Goal: Information Seeking & Learning: Learn about a topic

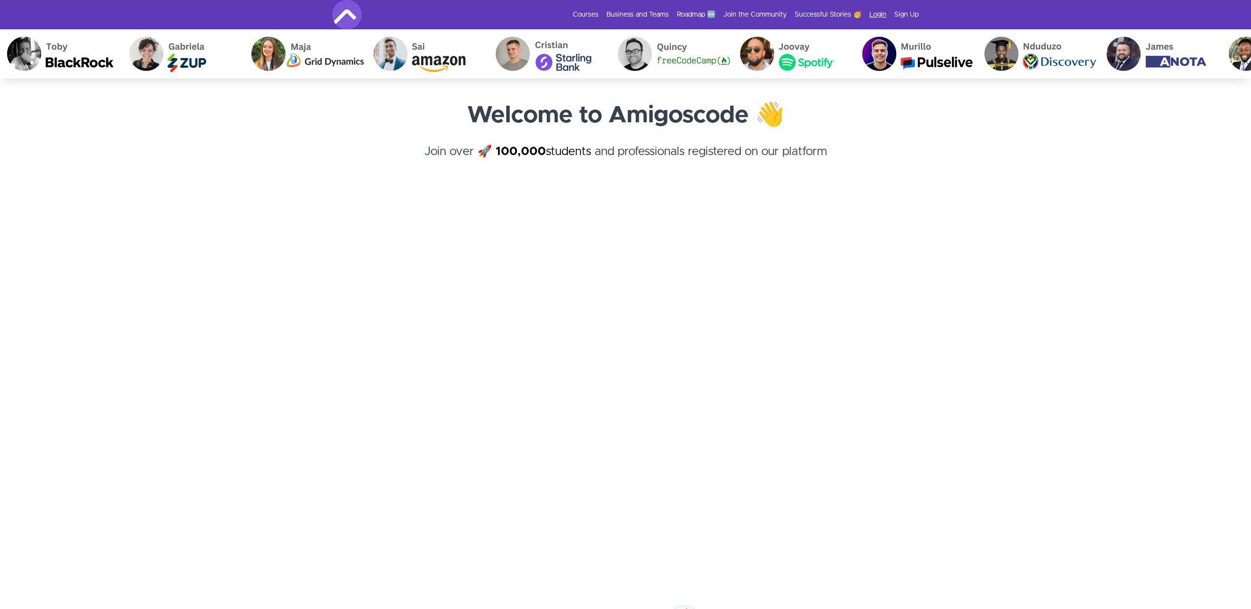
click at [885, 15] on link "Login" at bounding box center [878, 15] width 17 height 10
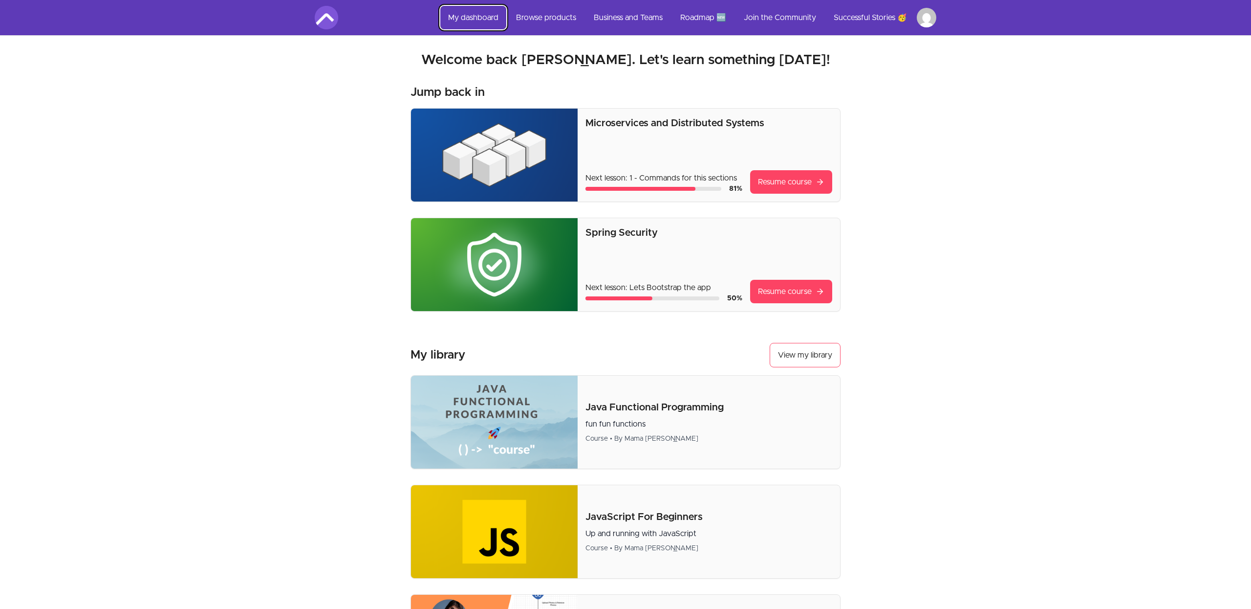
click at [456, 13] on link "My dashboard" at bounding box center [473, 17] width 66 height 23
click at [474, 19] on link "My dashboard" at bounding box center [473, 17] width 66 height 23
click at [558, 19] on link "Browse products" at bounding box center [546, 17] width 76 height 23
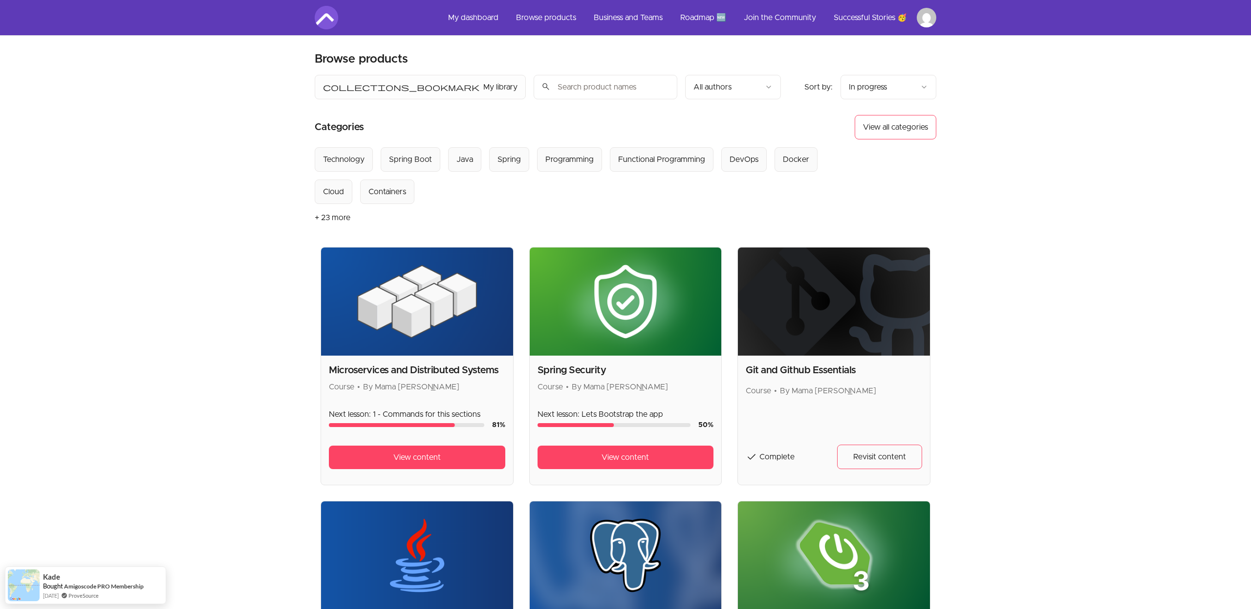
click at [873, 133] on button "View all categories" at bounding box center [896, 127] width 82 height 24
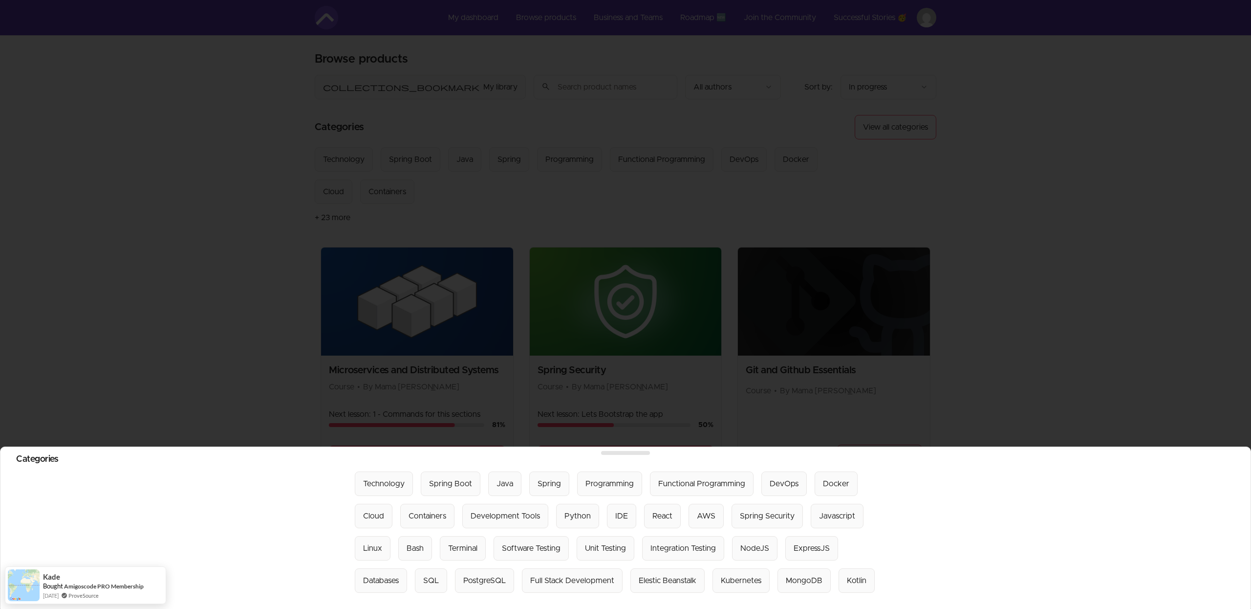
click at [873, 133] on div at bounding box center [625, 304] width 1251 height 609
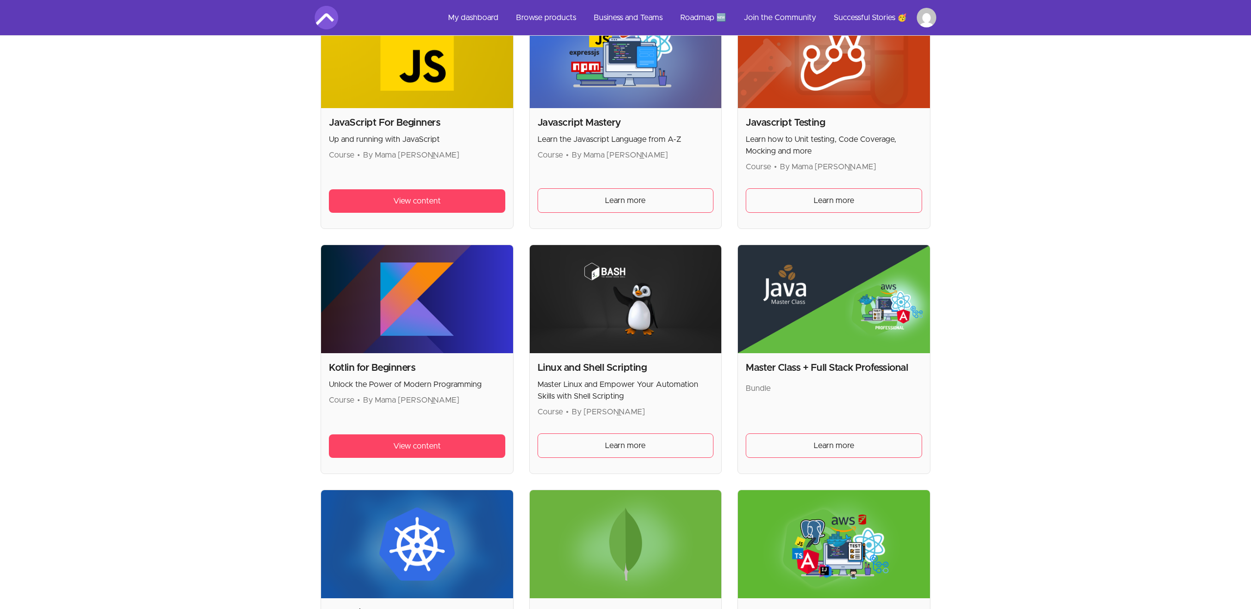
scroll to position [1735, 0]
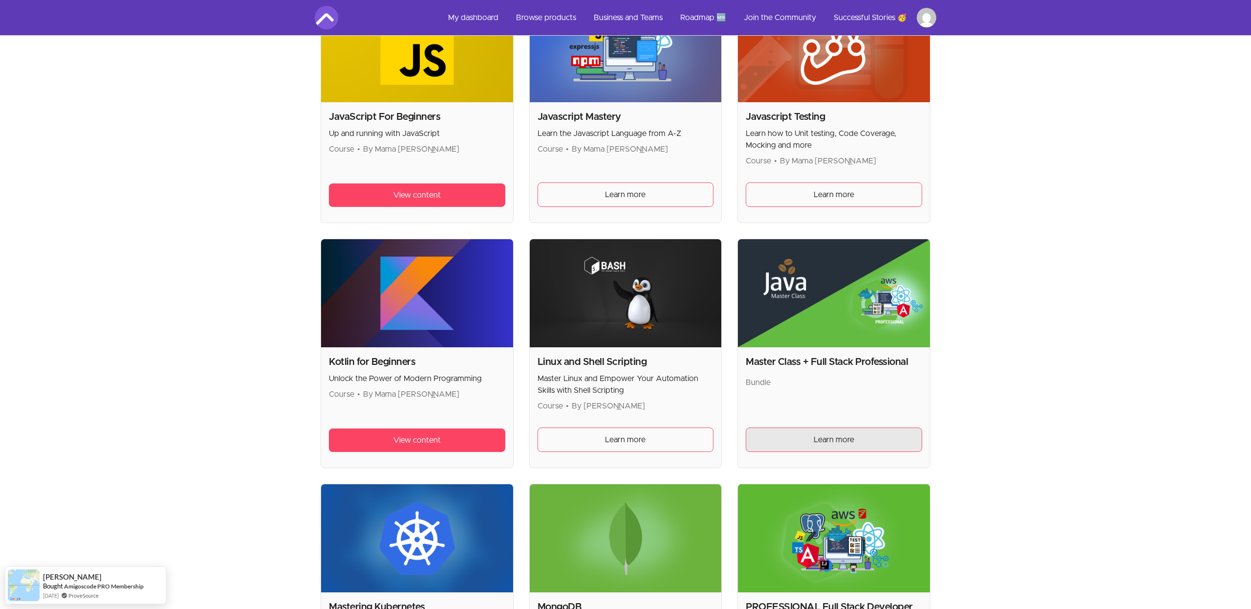
click at [838, 439] on span "Learn more" at bounding box center [834, 440] width 41 height 12
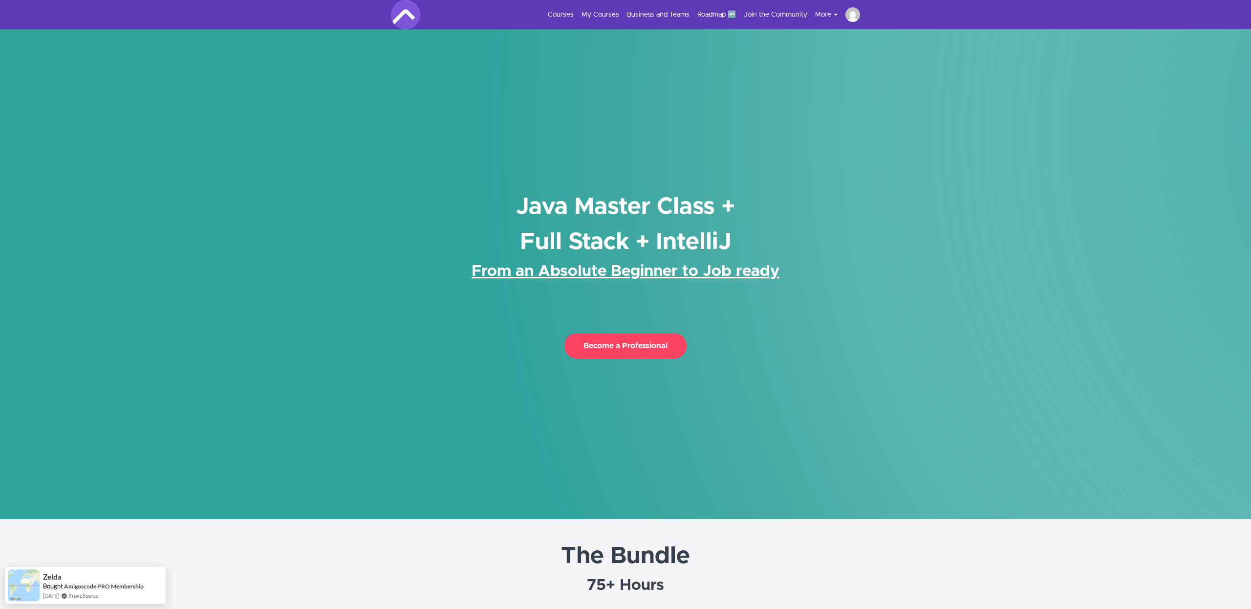
click at [648, 338] on button "Become a Professional" at bounding box center [626, 345] width 122 height 25
click at [564, 13] on link "Courses" at bounding box center [561, 15] width 26 height 10
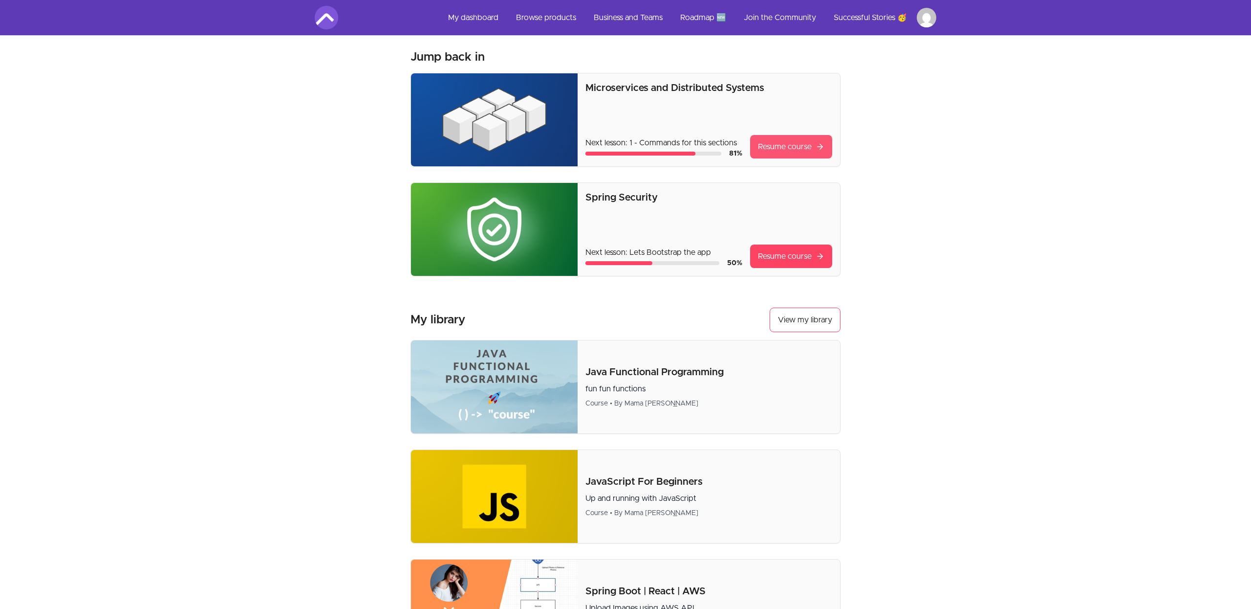
click at [788, 146] on link "Resume course" at bounding box center [791, 146] width 82 height 23
click at [821, 151] on icon at bounding box center [820, 147] width 9 height 12
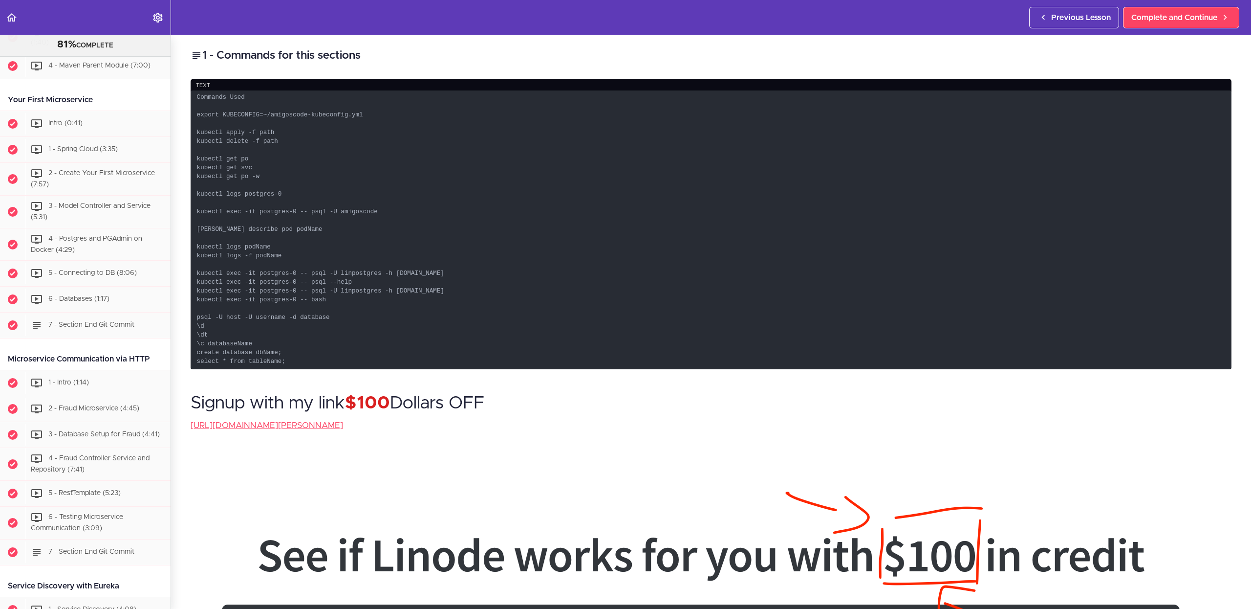
scroll to position [346, 0]
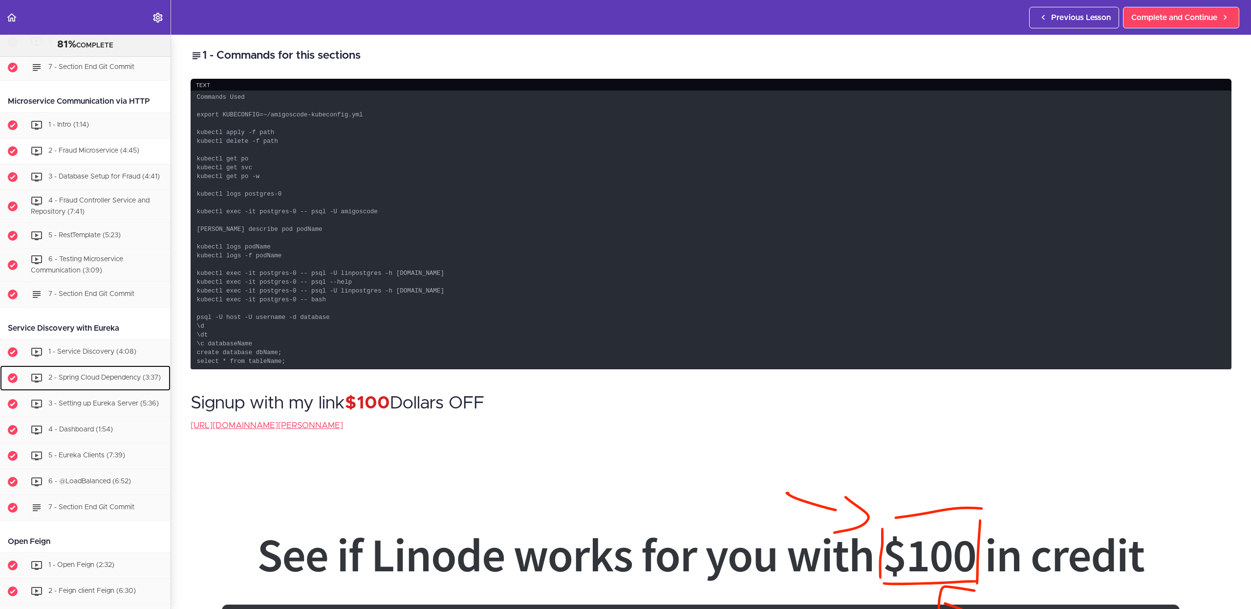
click at [81, 379] on span "2 - Spring Cloud Dependency (3:37)" at bounding box center [104, 377] width 112 height 7
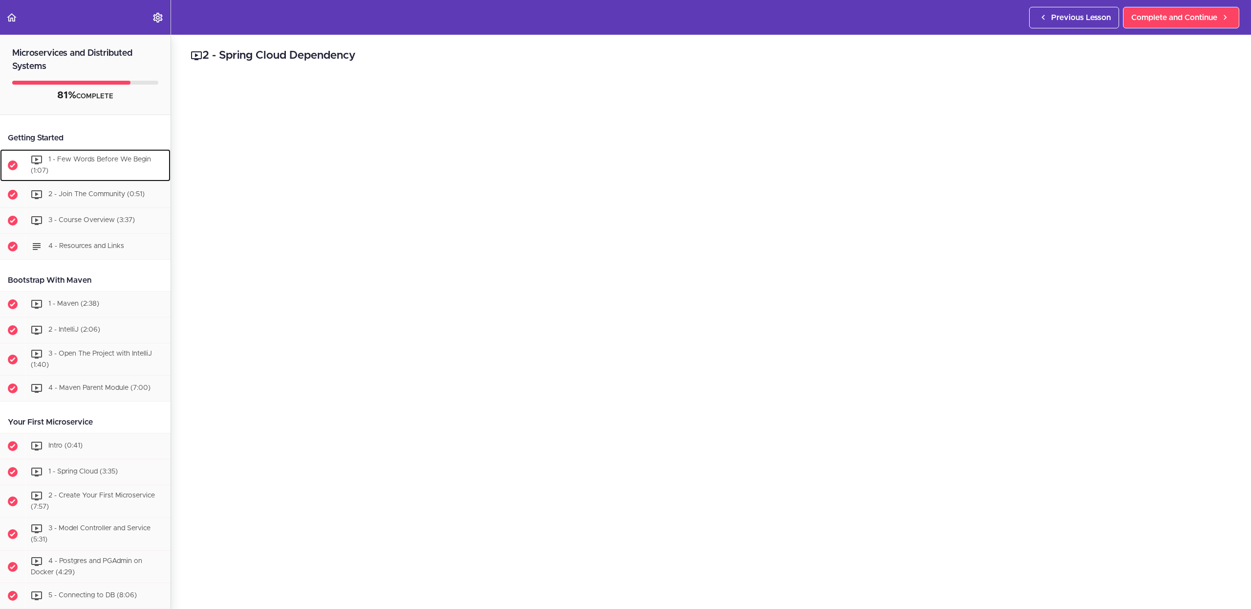
click at [85, 164] on div "1 - Few Words Before We Begin (1:07)" at bounding box center [97, 165] width 145 height 32
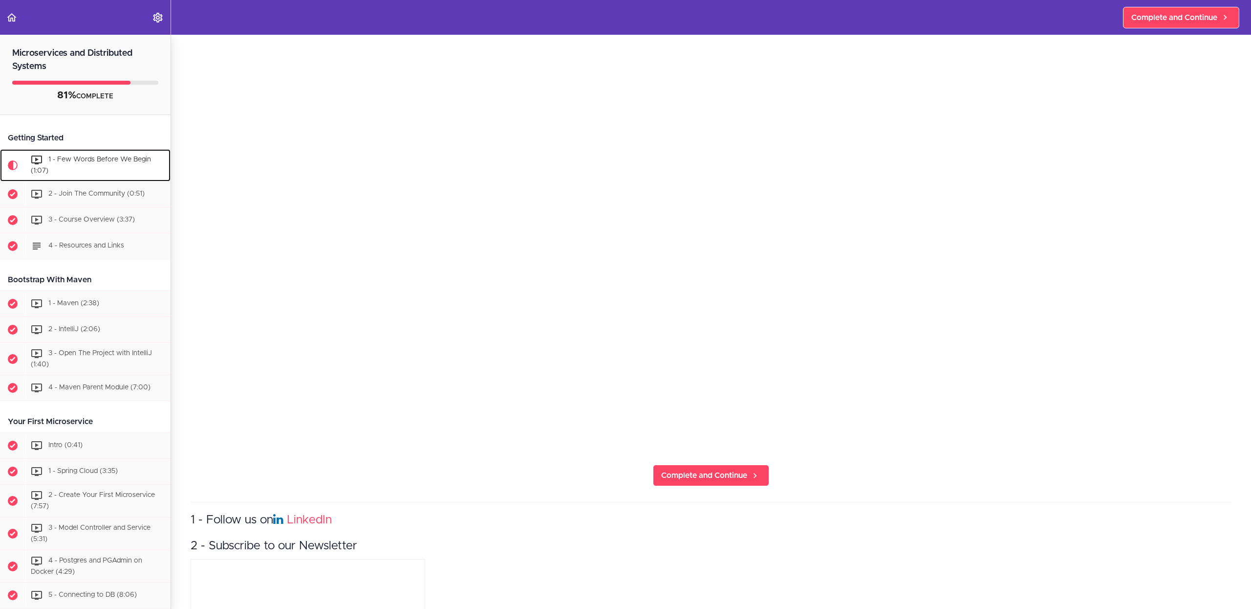
scroll to position [208, 0]
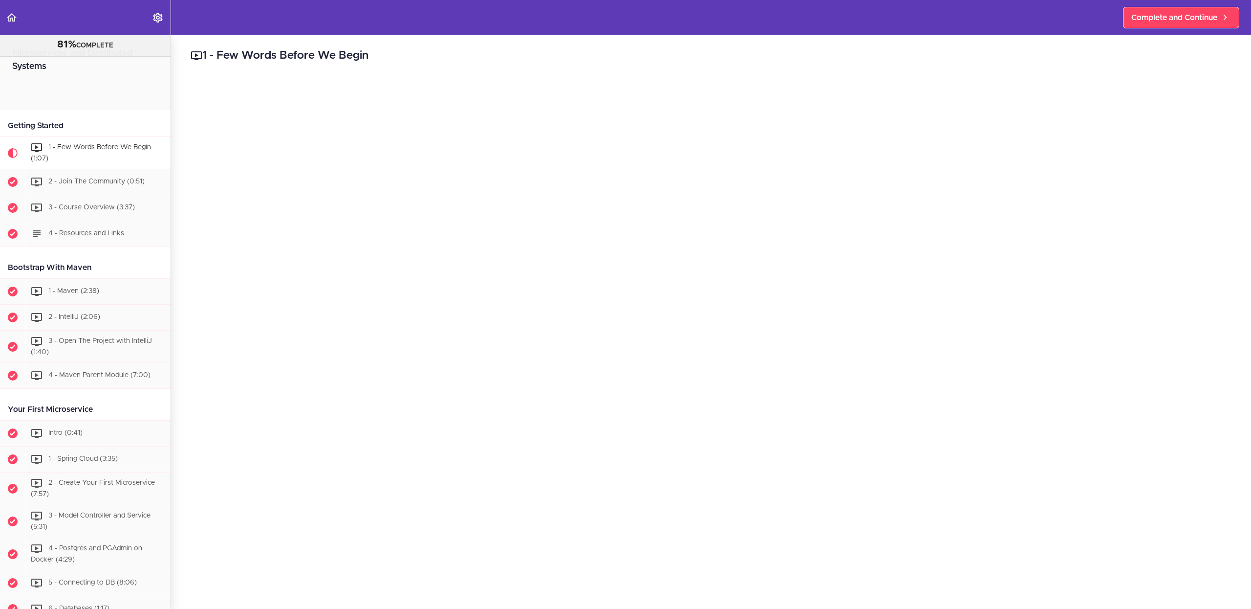
scroll to position [78, 0]
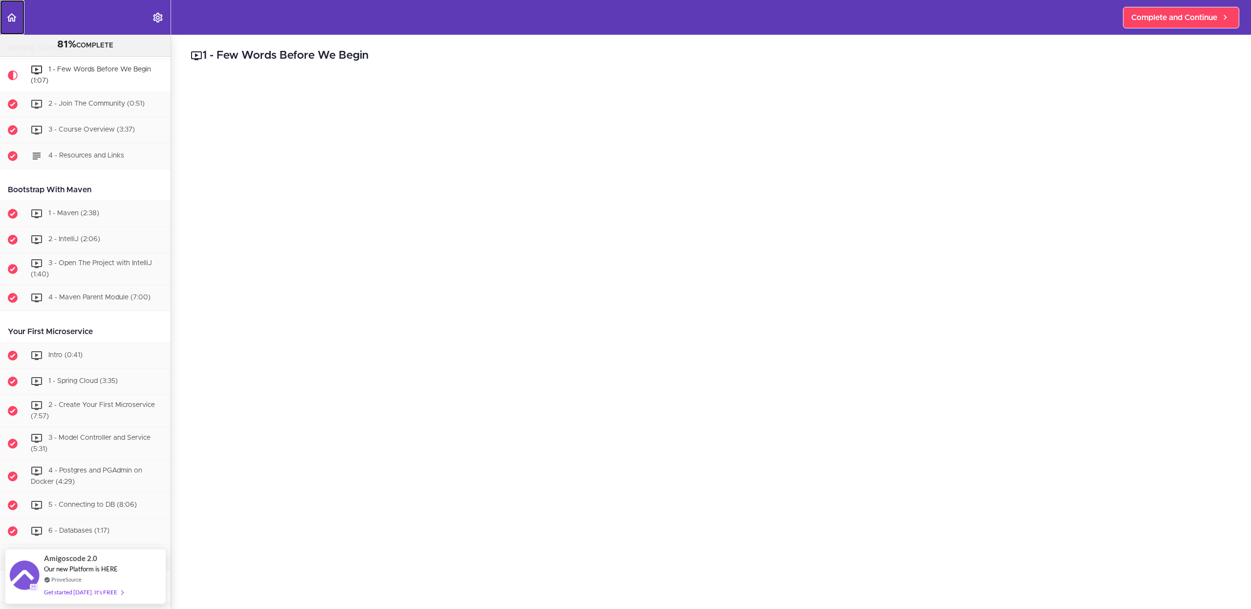
click at [13, 16] on icon "Back to course curriculum" at bounding box center [12, 18] width 12 height 12
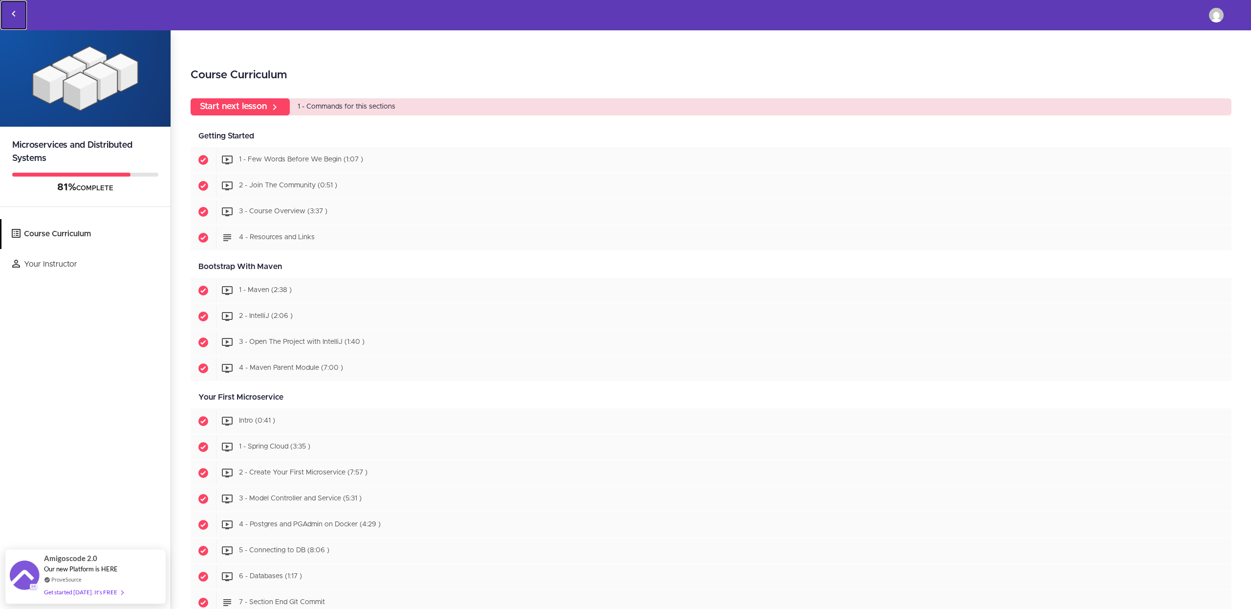
click at [9, 8] on icon "Back to courses" at bounding box center [14, 14] width 12 height 12
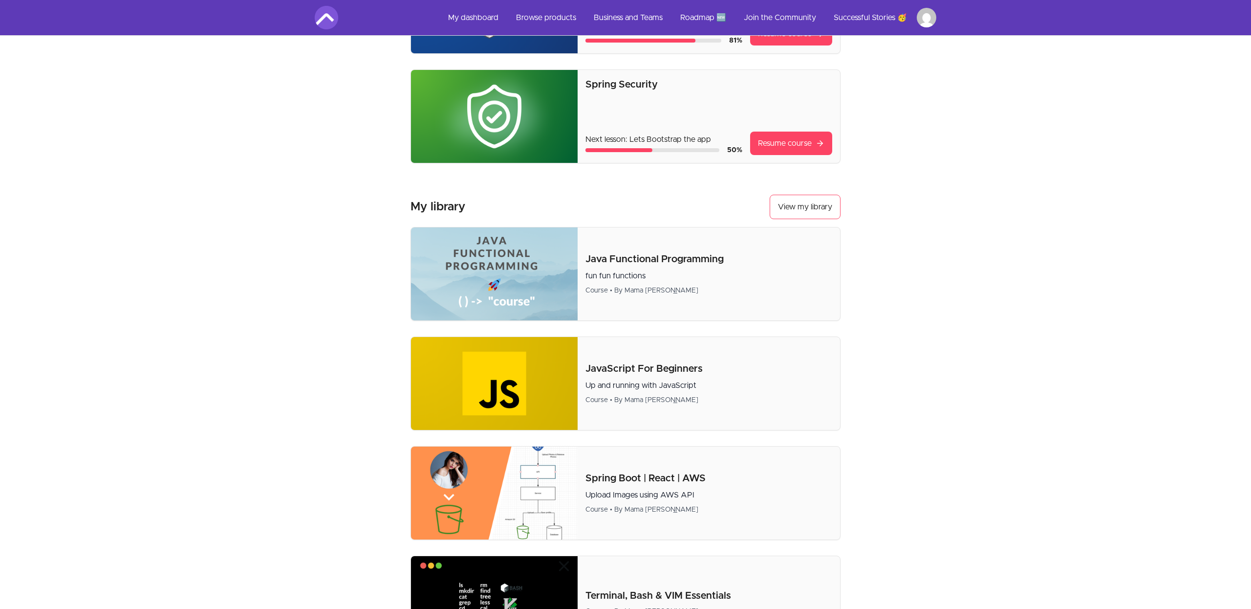
scroll to position [142, 0]
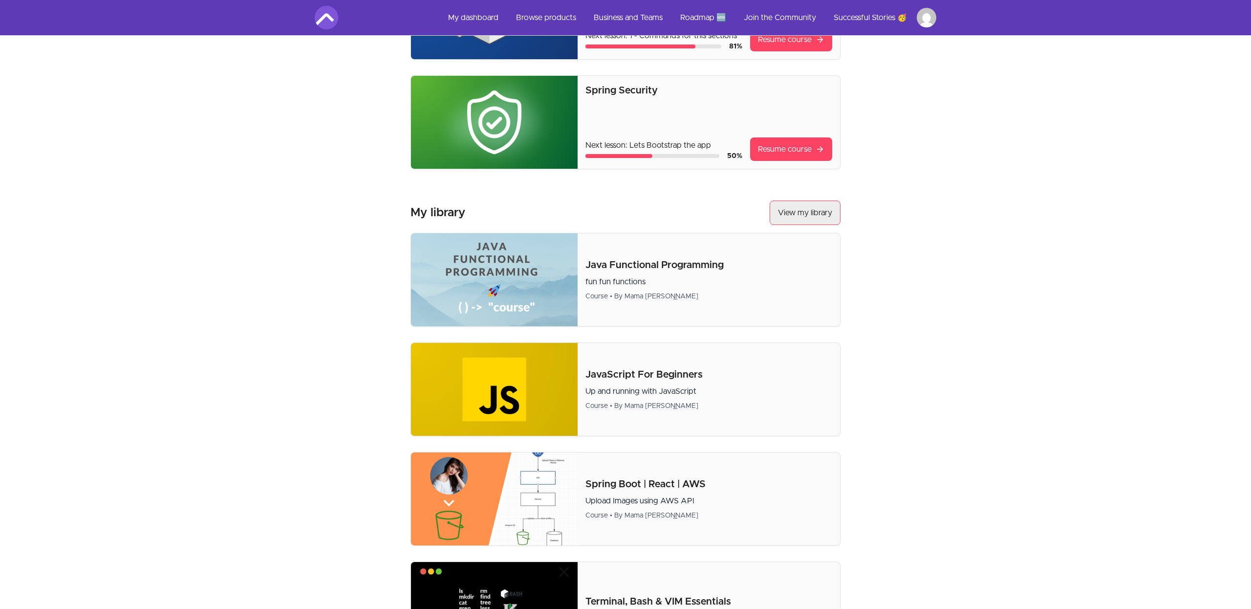
click at [810, 215] on link "View my library" at bounding box center [805, 212] width 71 height 24
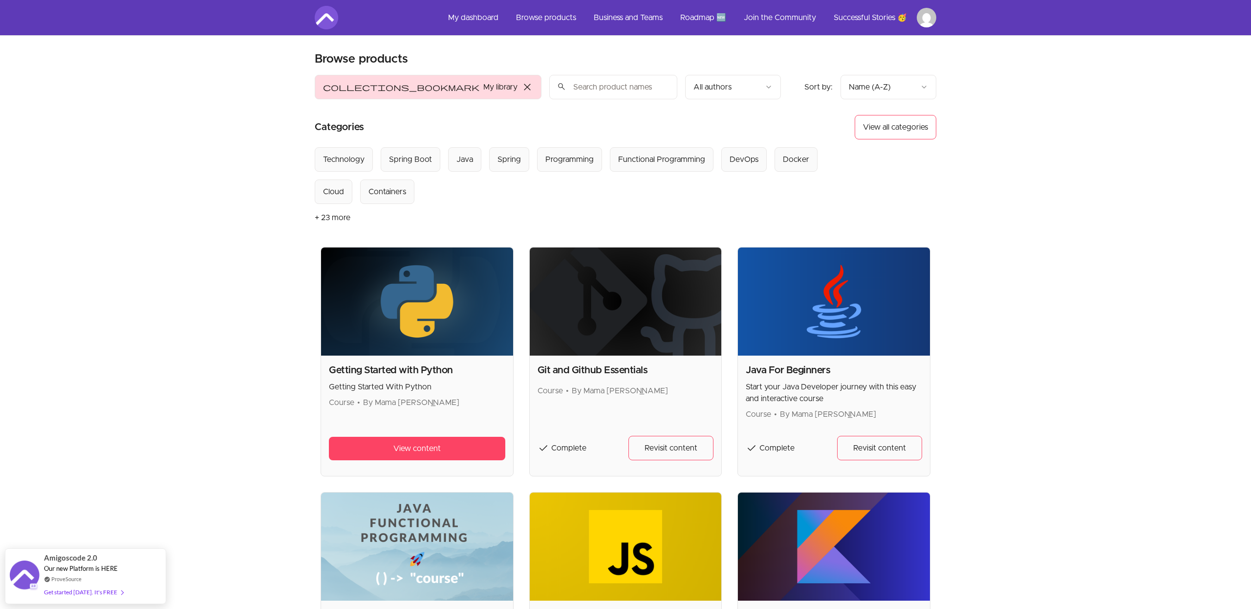
click at [547, 15] on link "Browse products" at bounding box center [546, 17] width 76 height 23
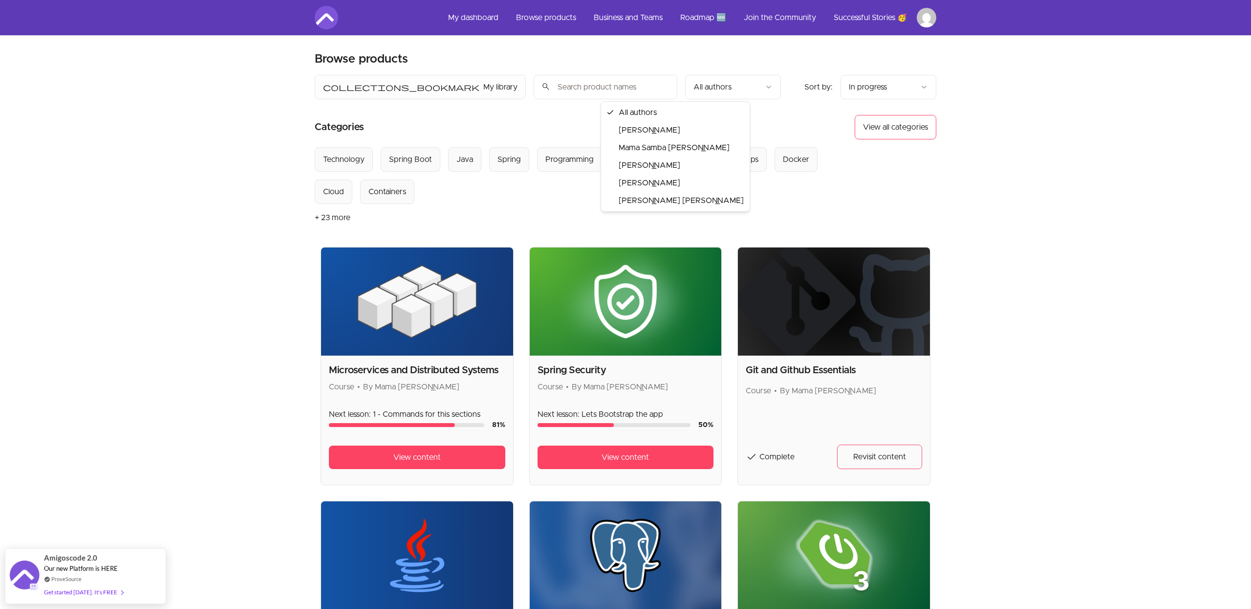
click at [934, 130] on button "View all categories" at bounding box center [896, 127] width 82 height 24
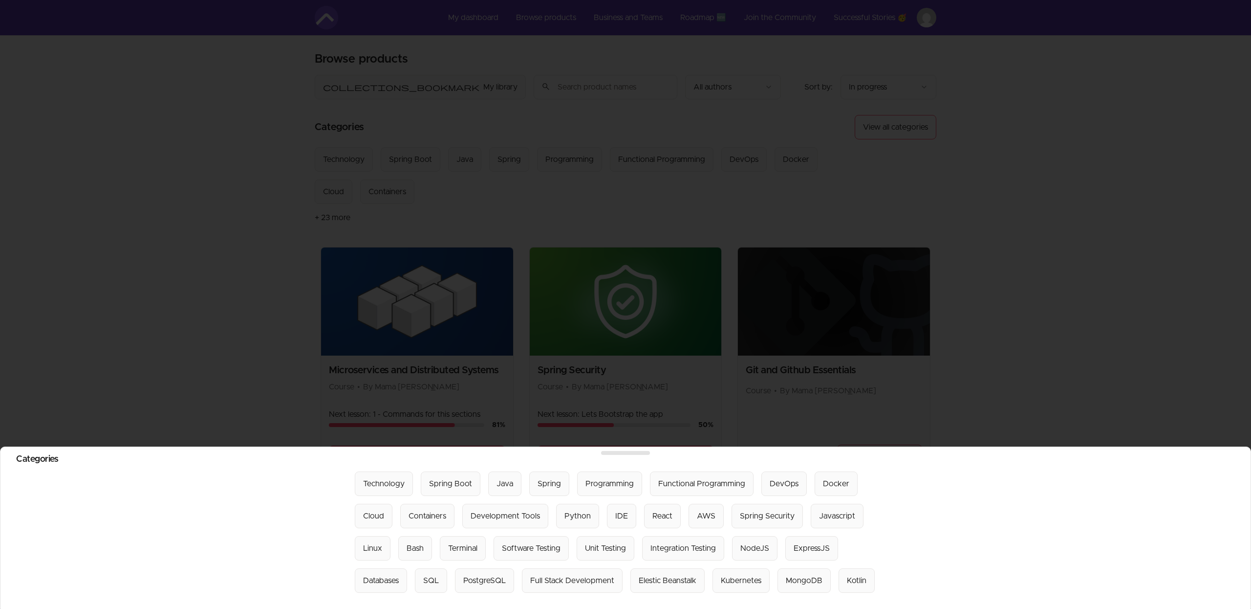
click at [981, 262] on div at bounding box center [625, 304] width 1251 height 609
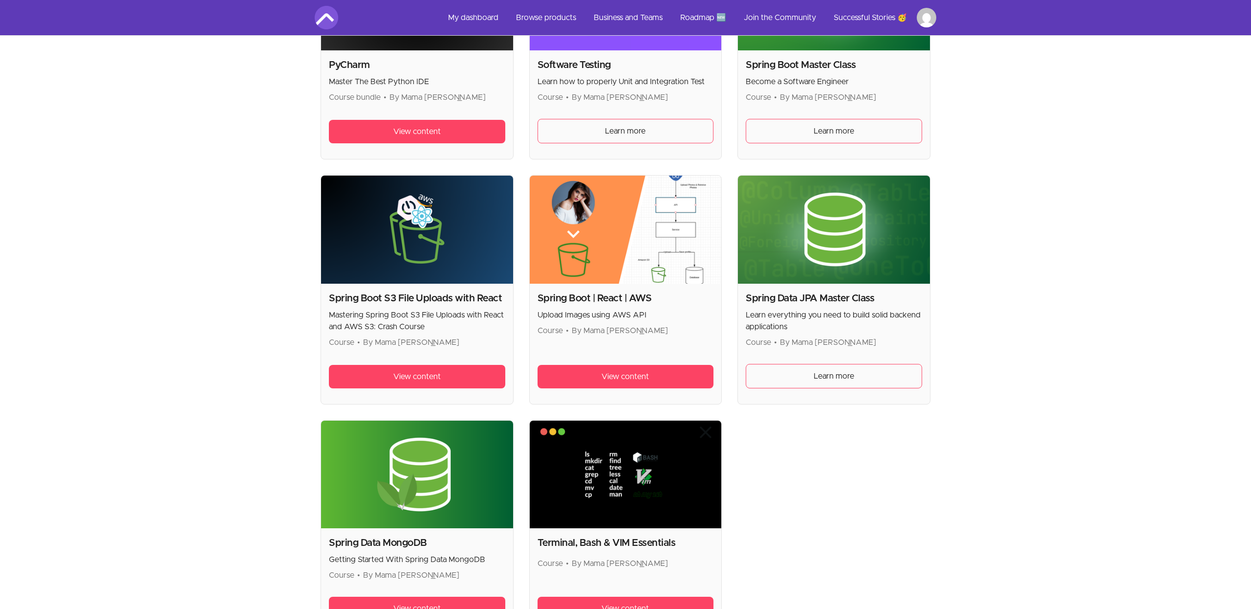
scroll to position [2522, 0]
click at [685, 292] on h2 "Spring Boot | React | AWS" at bounding box center [626, 298] width 176 height 14
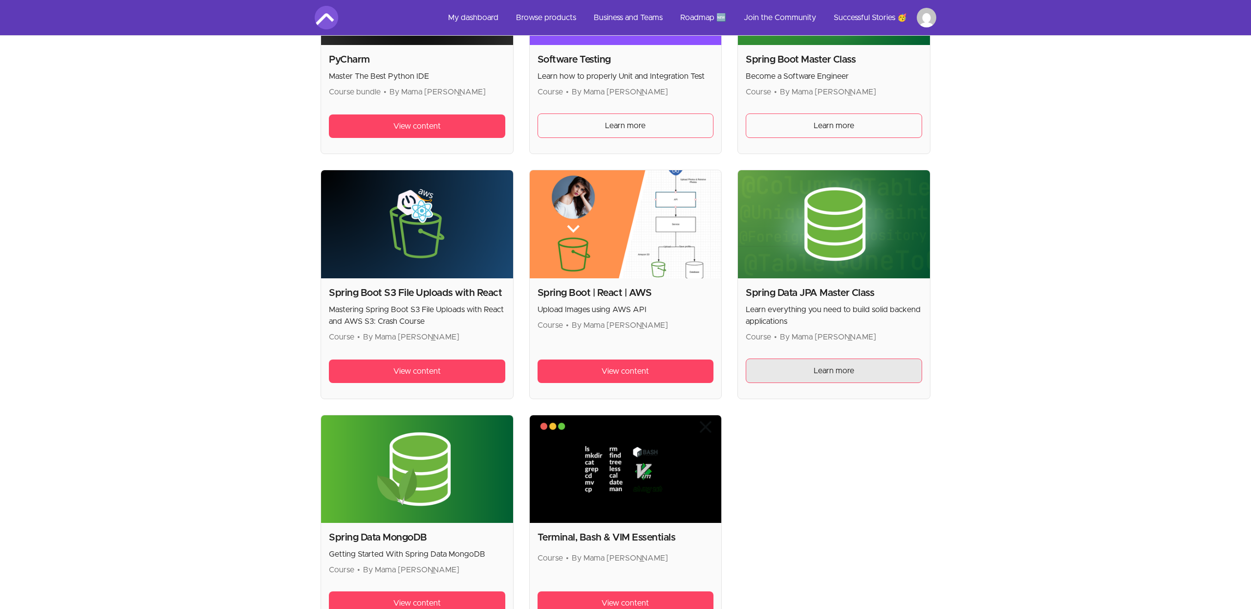
click at [839, 381] on link "Learn more" at bounding box center [834, 370] width 176 height 24
click at [845, 365] on span "Learn more" at bounding box center [834, 371] width 41 height 12
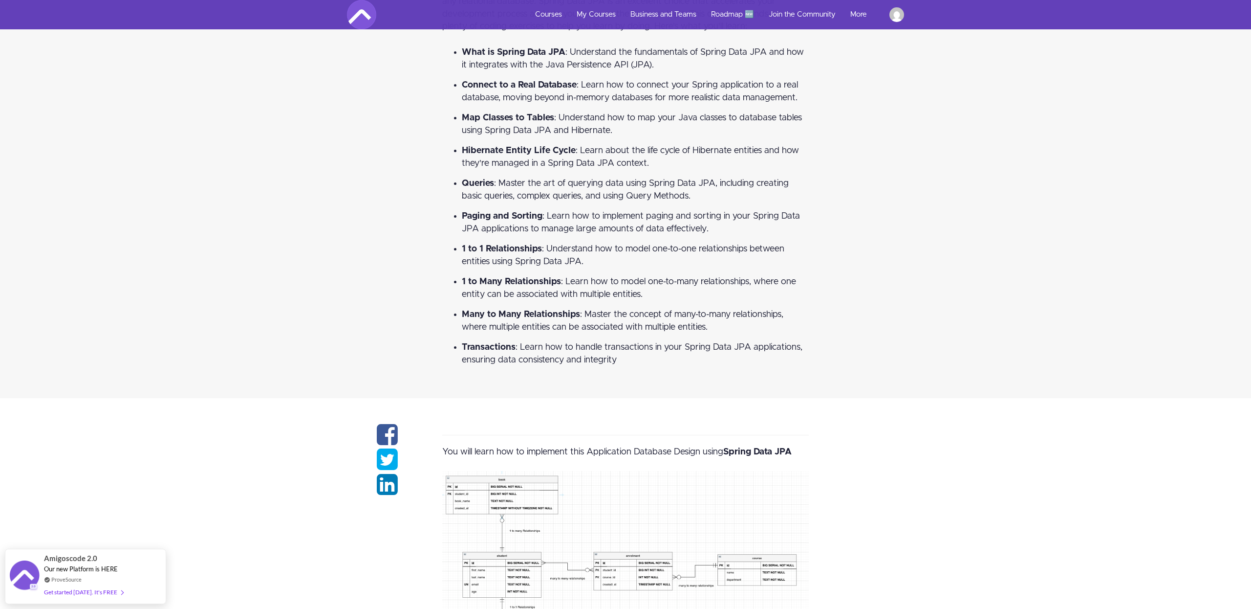
scroll to position [1737, 0]
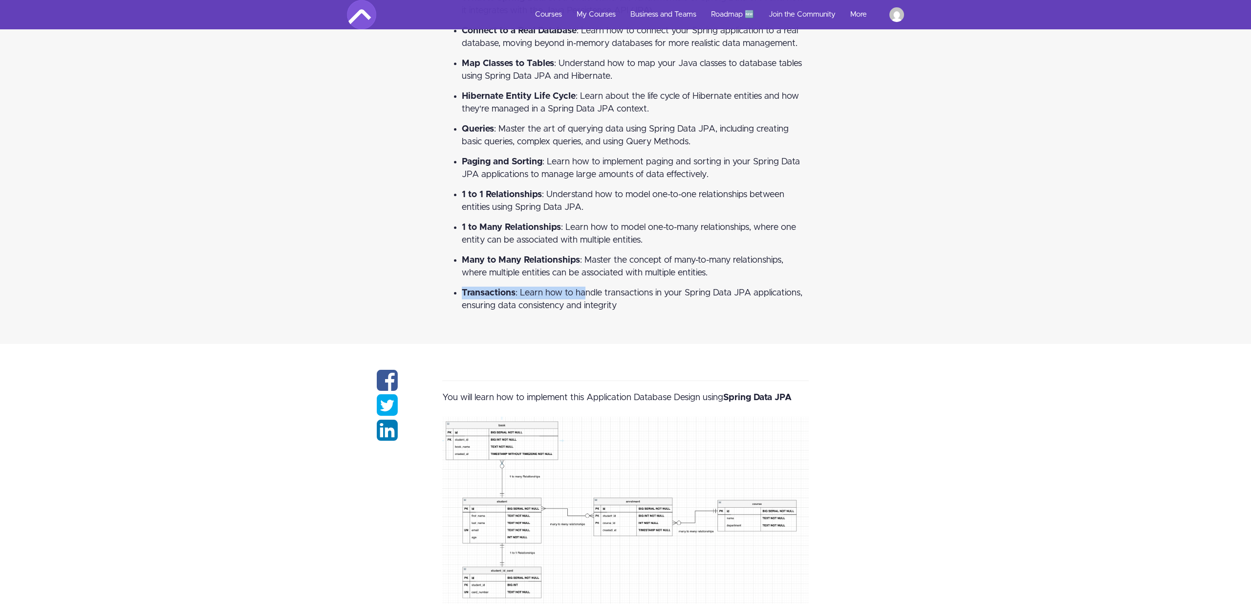
drag, startPoint x: 577, startPoint y: 279, endPoint x: 585, endPoint y: 296, distance: 18.8
click at [585, 296] on ul "What is Spring Data JPA : Understand the fundamentals of Spring Data JPA and ho…" at bounding box center [625, 152] width 367 height 320
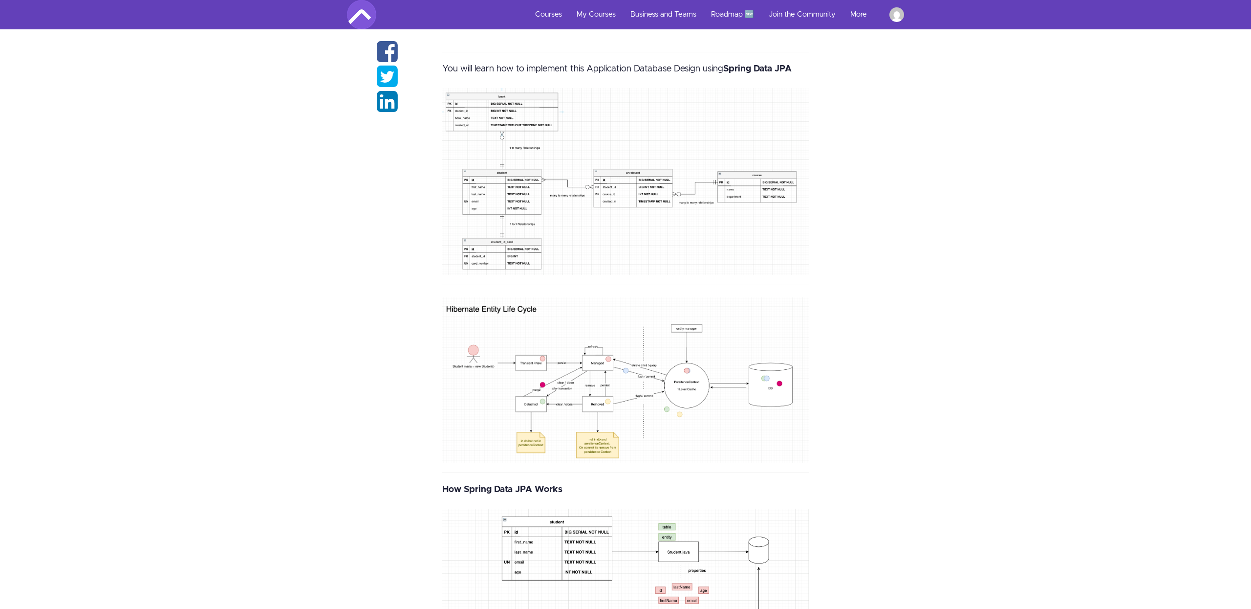
scroll to position [2081, 0]
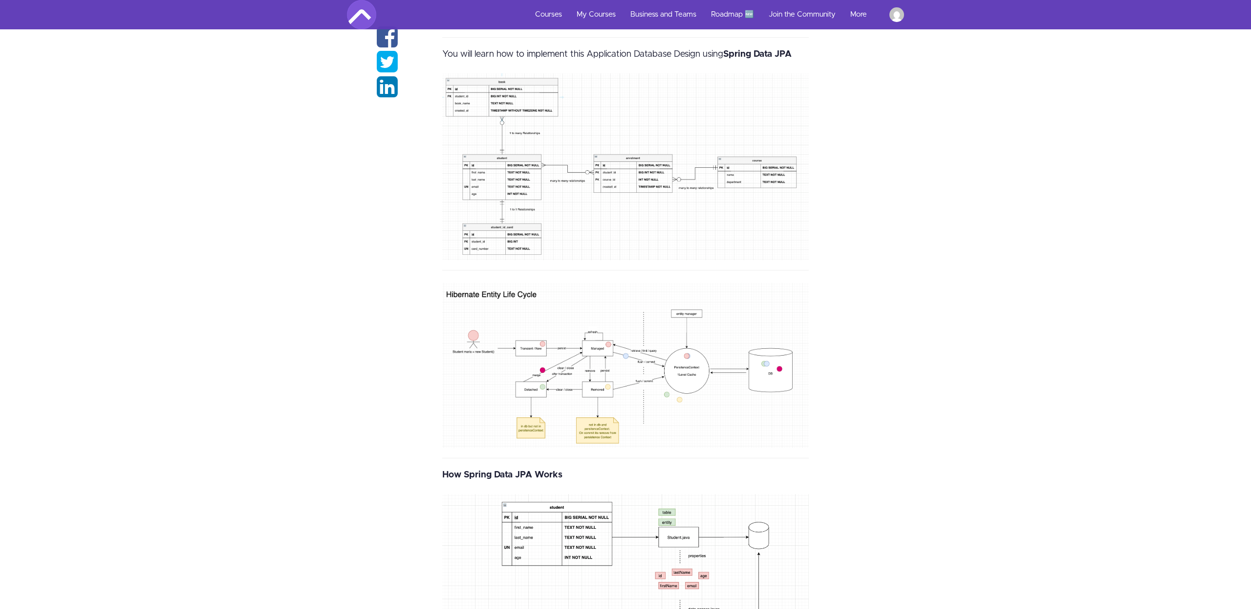
click at [721, 219] on img at bounding box center [625, 166] width 367 height 187
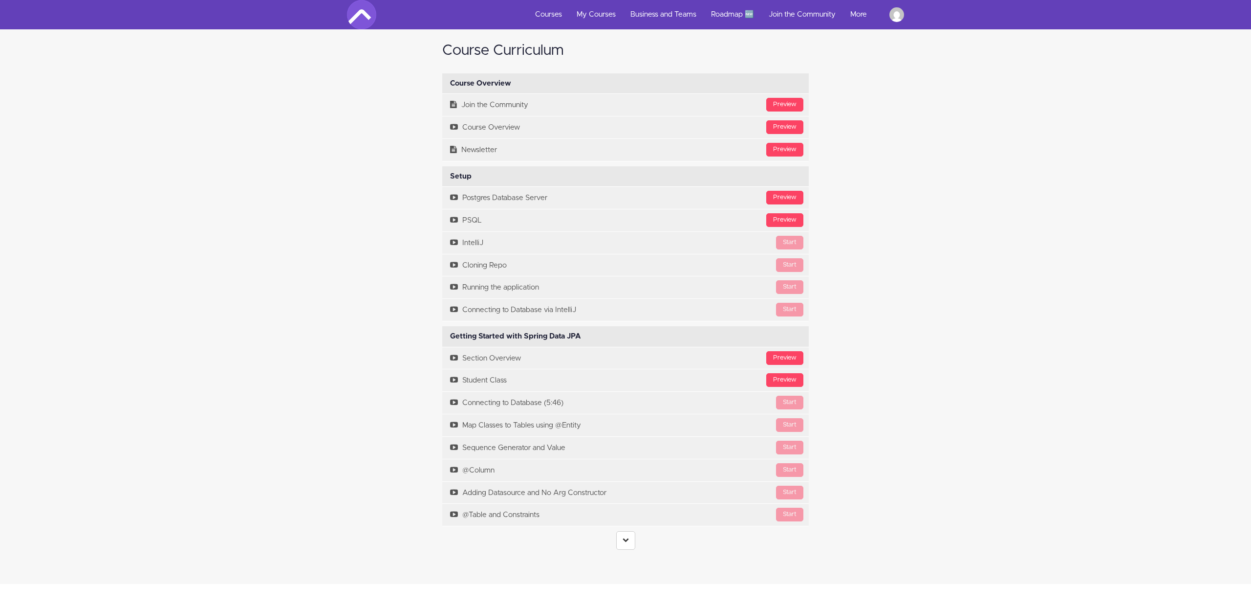
scroll to position [2856, 7]
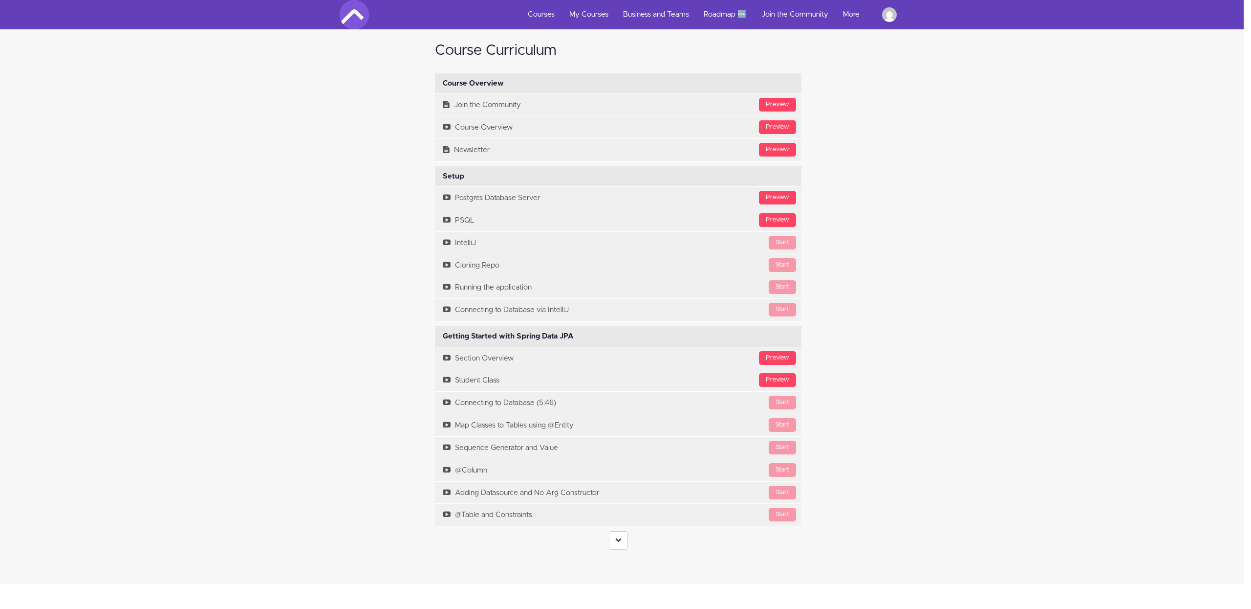
click at [622, 555] on div "Course Curriculum Course Overview Available in days days after you enroll [GEOG…" at bounding box center [618, 296] width 381 height 527
click at [619, 543] on link at bounding box center [618, 540] width 19 height 19
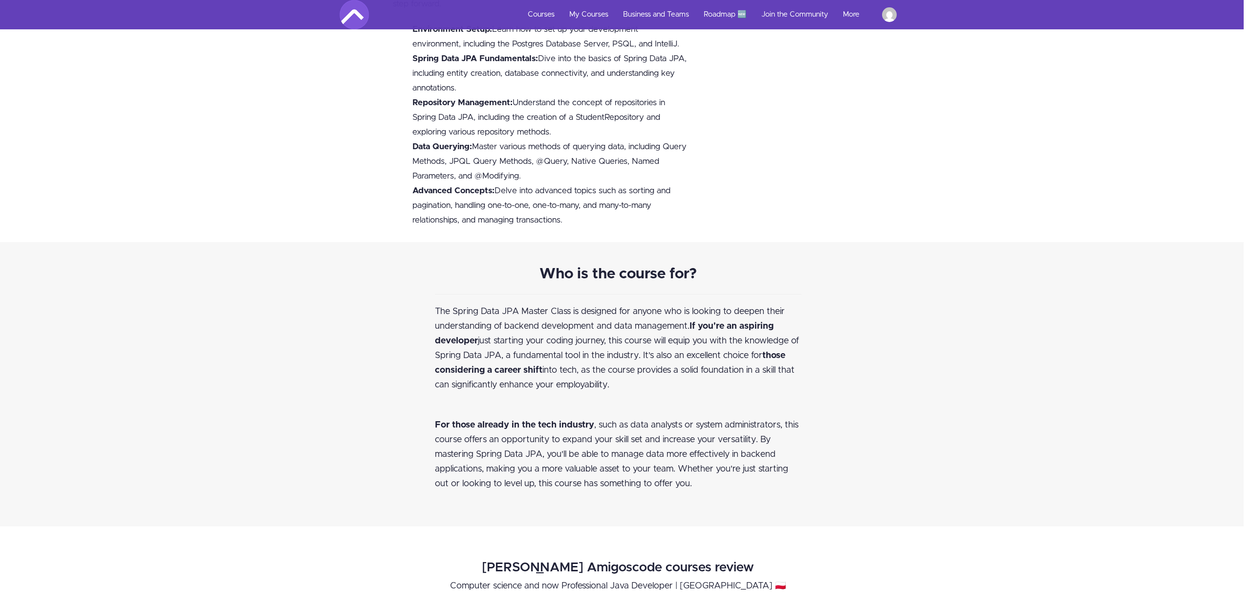
scroll to position [0, 7]
